Goal: Navigation & Orientation: Find specific page/section

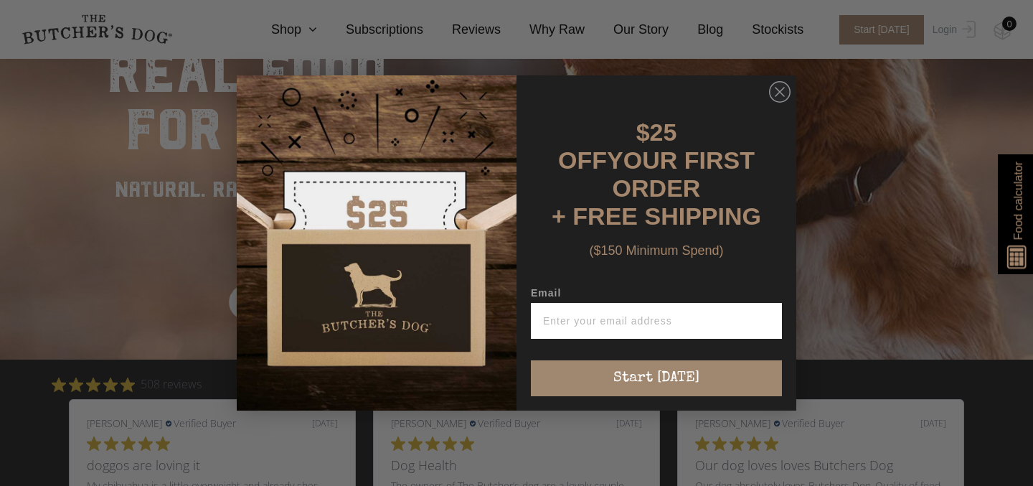
scroll to position [223, 0]
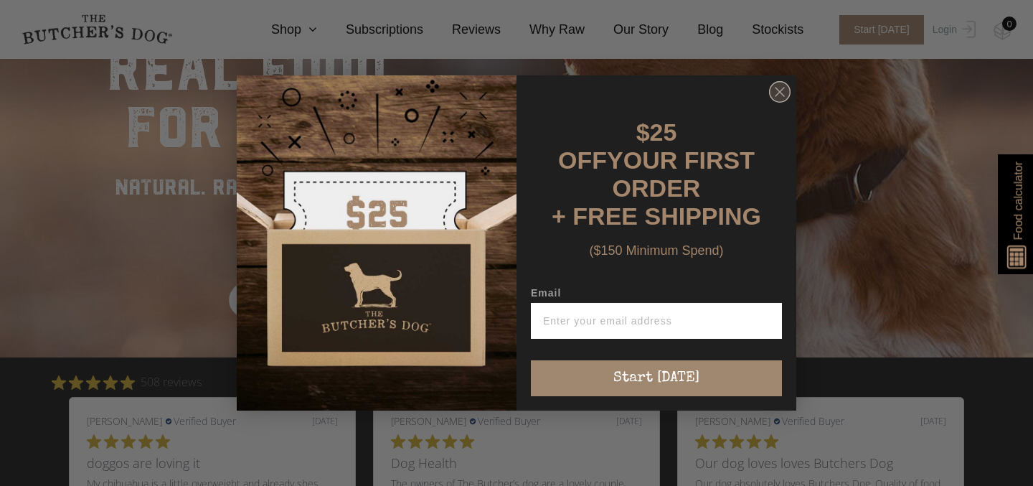
click at [778, 96] on icon "Close dialog" at bounding box center [779, 92] width 9 height 9
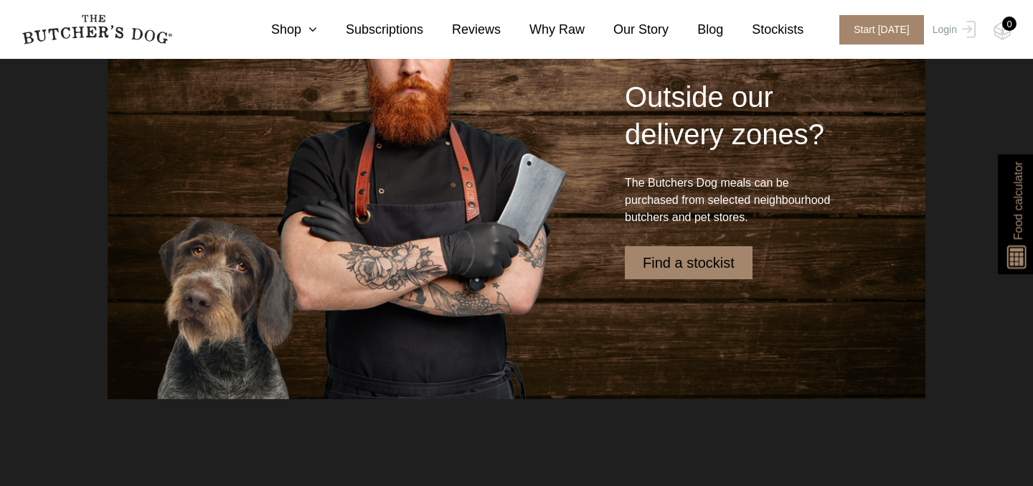
scroll to position [3424, 0]
click at [681, 280] on link "Find a stockist" at bounding box center [689, 263] width 128 height 33
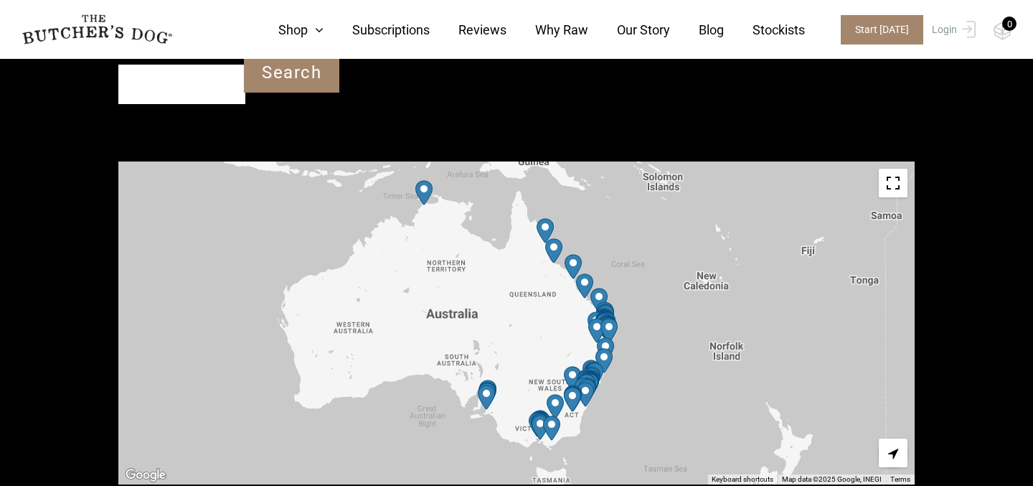
scroll to position [486, 0]
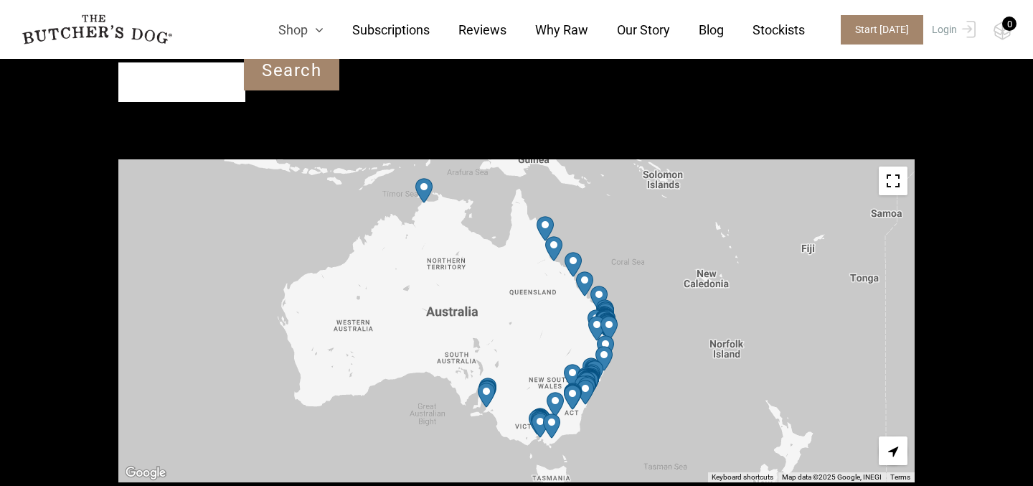
click at [314, 29] on icon at bounding box center [316, 30] width 16 height 13
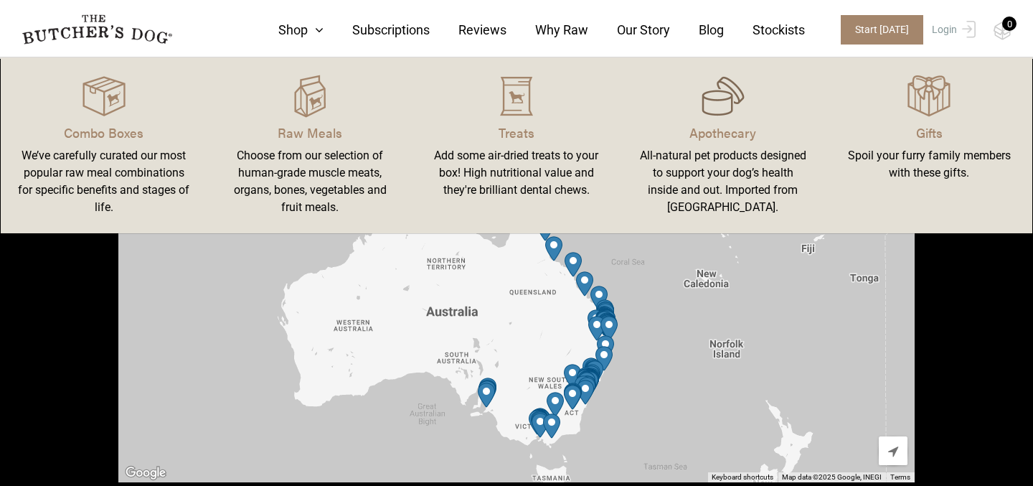
click at [719, 111] on img at bounding box center [722, 96] width 43 height 43
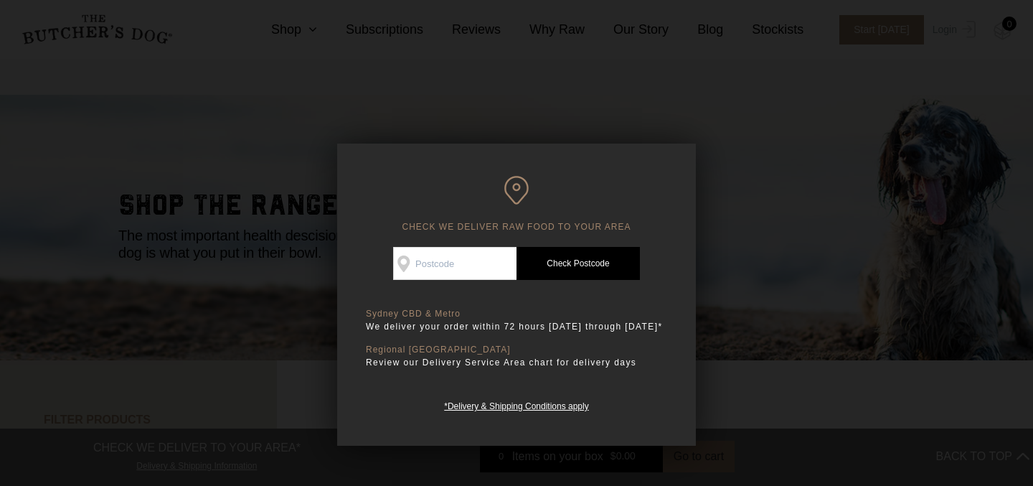
scroll to position [109, 0]
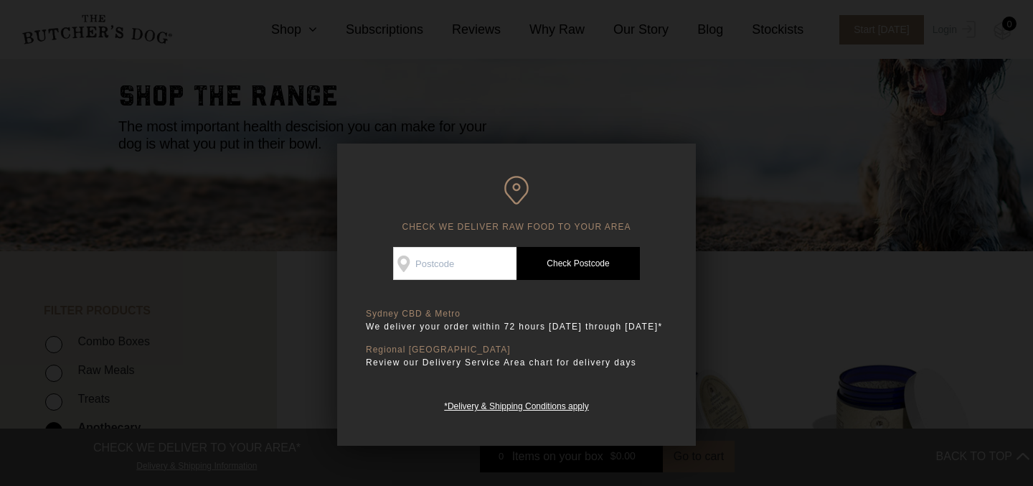
click at [451, 260] on input "Check Availability At" at bounding box center [454, 263] width 123 height 33
type input "6055"
click at [586, 261] on link "Check Postcode" at bounding box center [577, 263] width 123 height 33
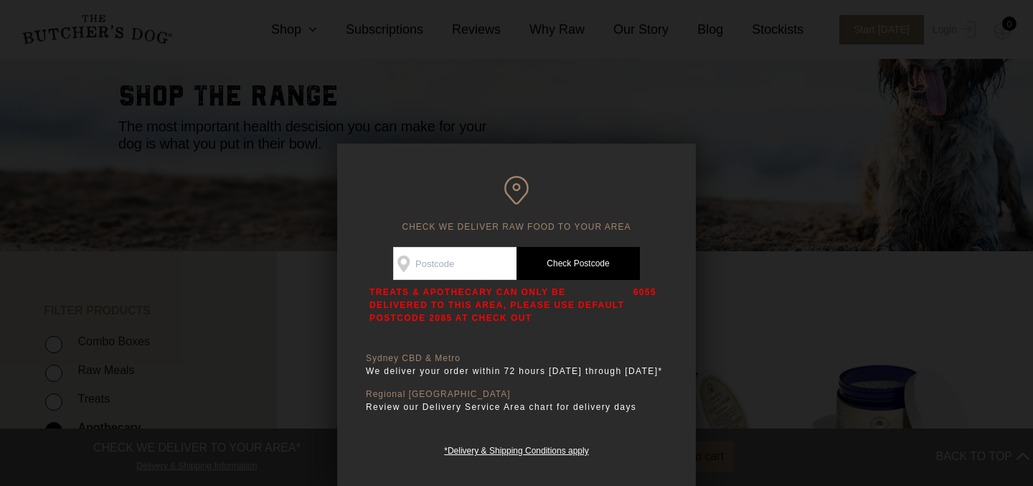
click at [302, 92] on div at bounding box center [516, 243] width 1033 height 486
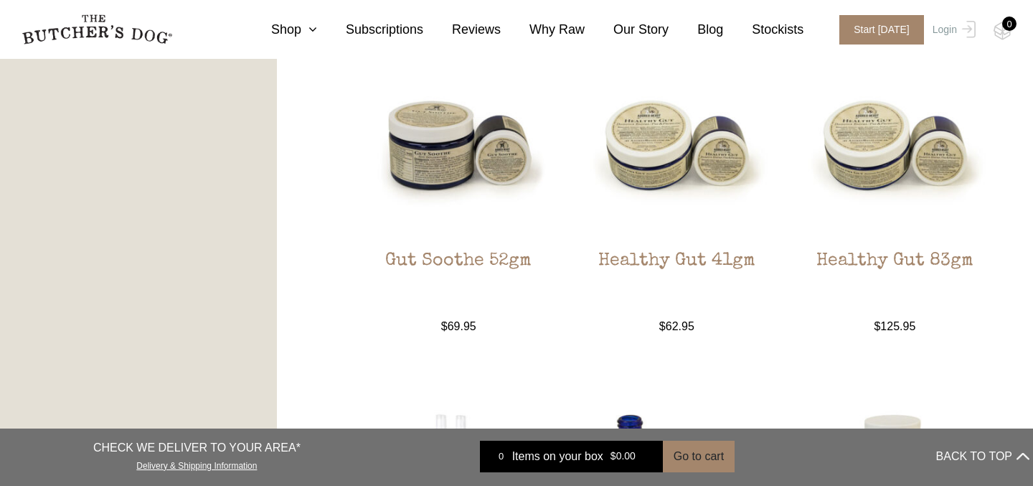
scroll to position [1204, 0]
